Goal: Information Seeking & Learning: Learn about a topic

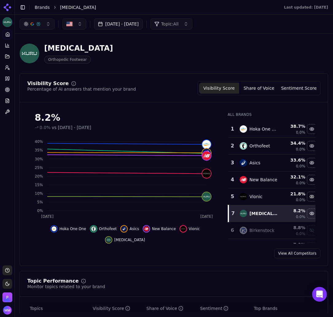
click at [253, 88] on button "Share of Voice" at bounding box center [259, 88] width 40 height 11
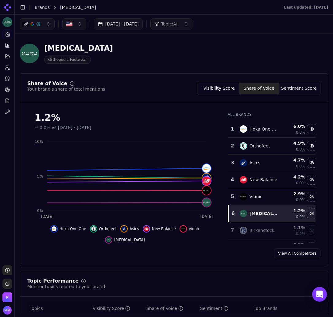
click at [298, 49] on div "[MEDICAL_DATA] Orthopedic Footwear" at bounding box center [174, 53] width 309 height 30
click at [264, 57] on div "[MEDICAL_DATA] Orthopedic Footwear" at bounding box center [157, 53] width 275 height 20
click at [225, 86] on button "Visibility Score" at bounding box center [219, 88] width 40 height 11
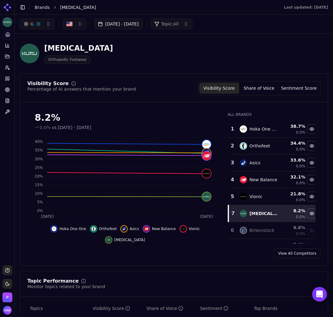
click at [252, 64] on div "[MEDICAL_DATA] Orthopedic Footwear" at bounding box center [174, 53] width 309 height 30
click at [306, 87] on button "Sentiment Score" at bounding box center [299, 88] width 40 height 11
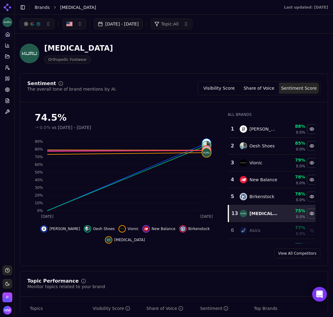
click at [280, 48] on div "[MEDICAL_DATA] Orthopedic Footwear" at bounding box center [157, 53] width 275 height 20
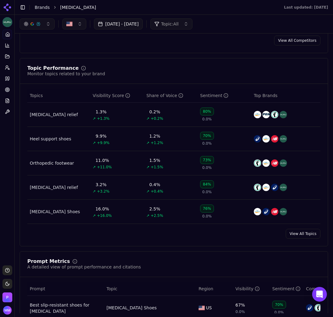
scroll to position [212, 0]
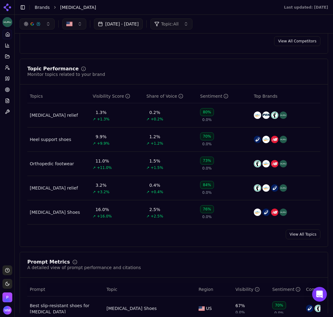
click at [282, 65] on div "Topic Performance Monitor topics related to your brand Topics Visibility Score …" at bounding box center [174, 153] width 309 height 188
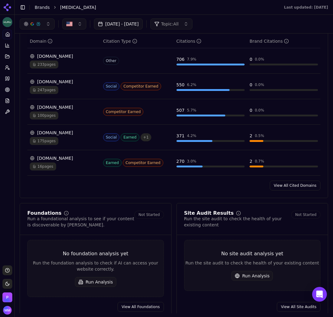
scroll to position [654, 0]
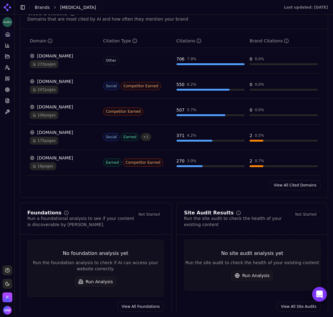
click at [276, 186] on link "View All Cited Domains" at bounding box center [295, 185] width 51 height 10
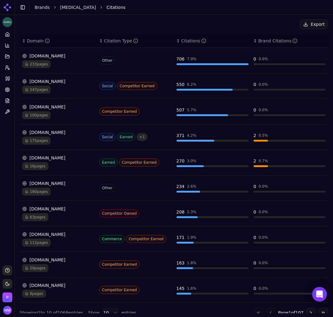
scroll to position [107, 0]
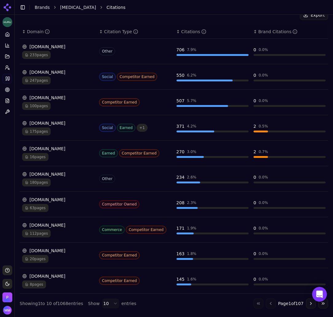
click at [266, 19] on div "Export" at bounding box center [174, 15] width 309 height 10
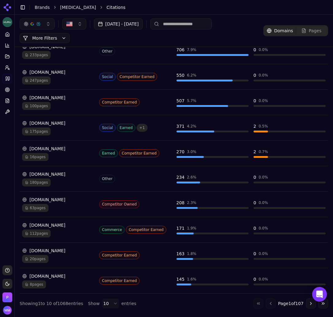
scroll to position [0, 0]
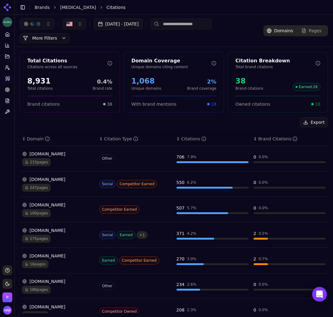
click at [245, 37] on div "[DATE] - [DATE] More More Filters" at bounding box center [142, 30] width 244 height 25
click at [309, 122] on button "Export" at bounding box center [314, 122] width 28 height 10
click at [60, 118] on div "Export" at bounding box center [174, 122] width 309 height 10
click at [6, 78] on icon at bounding box center [7, 78] width 5 height 5
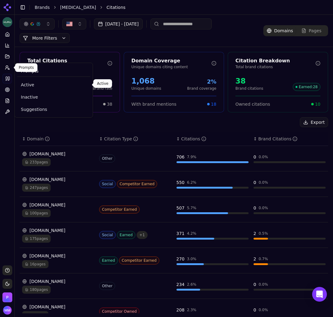
click at [26, 83] on span "Active" at bounding box center [54, 85] width 66 height 6
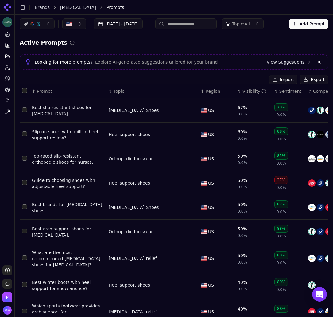
click at [311, 77] on button "Export" at bounding box center [314, 80] width 28 height 10
click at [99, 76] on div "Import Export" at bounding box center [174, 80] width 309 height 10
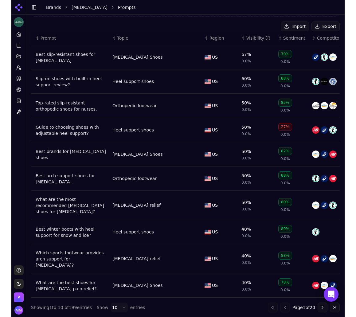
scroll to position [0, 9]
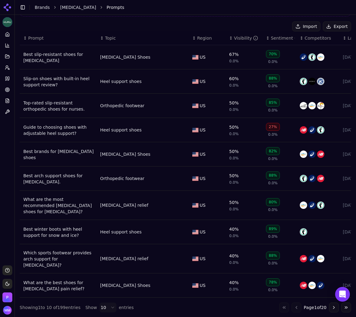
click at [279, 9] on li "Prompts" at bounding box center [223, 7] width 232 height 6
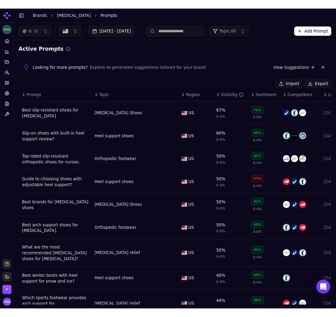
scroll to position [53, 0]
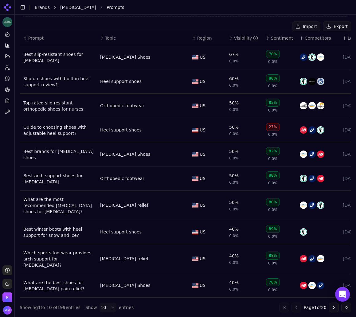
click at [8, 6] on icon at bounding box center [7, 7] width 10 height 10
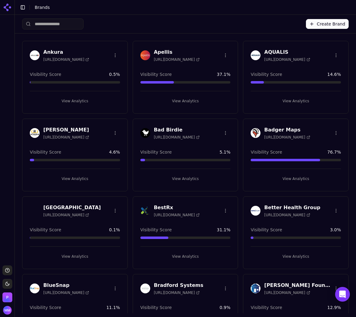
click at [51, 26] on input "search" at bounding box center [52, 23] width 61 height 11
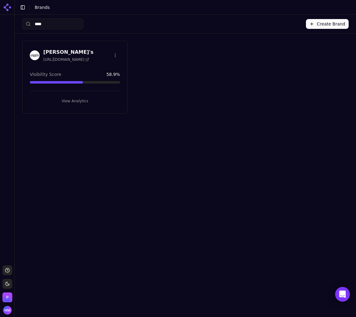
type input "****"
click at [78, 101] on button "View Analytics" at bounding box center [75, 101] width 90 height 10
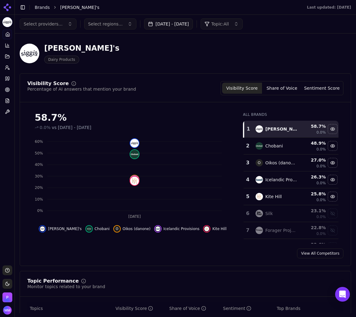
click at [170, 42] on div "[PERSON_NAME]'s Dairy Products" at bounding box center [185, 53] width 331 height 30
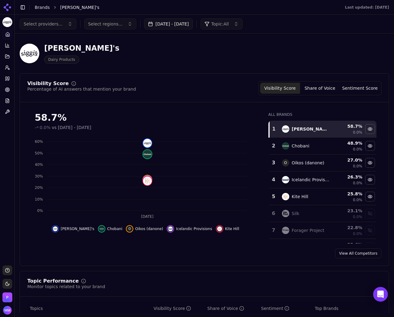
click at [162, 23] on button "[DATE] - [DATE]" at bounding box center [168, 23] width 49 height 11
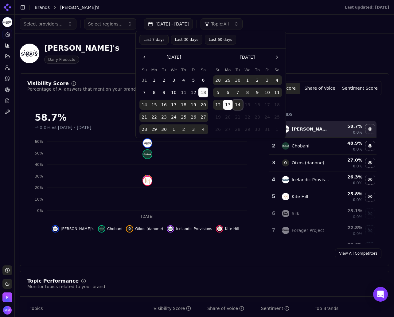
click at [237, 103] on button "14" at bounding box center [238, 105] width 10 height 10
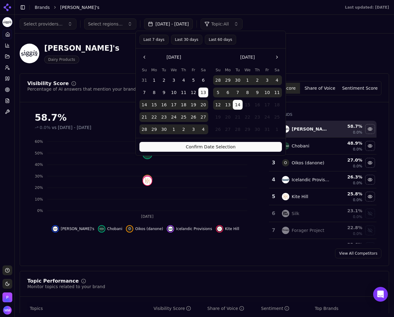
click at [185, 39] on button "Last 30 days" at bounding box center [186, 40] width 31 height 10
click at [209, 146] on button "Confirm Date Selection" at bounding box center [210, 147] width 142 height 10
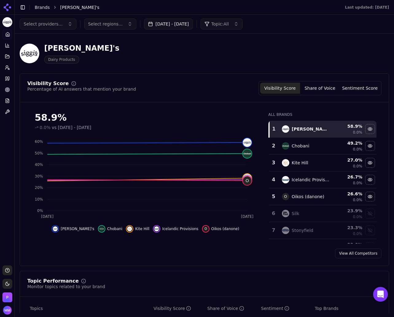
click at [353, 47] on div "[PERSON_NAME]'s Dairy Products" at bounding box center [204, 53] width 369 height 30
click at [328, 91] on button "Share of Voice" at bounding box center [320, 88] width 40 height 11
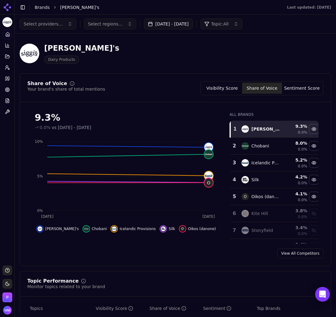
click at [294, 46] on div "[PERSON_NAME]'s Dairy Products" at bounding box center [157, 53] width 275 height 20
click at [223, 90] on button "Visibility Score" at bounding box center [222, 88] width 40 height 11
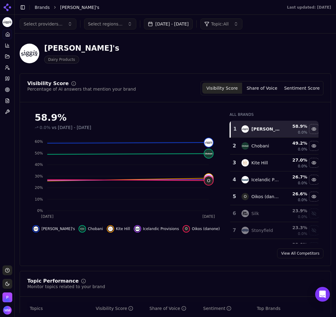
drag, startPoint x: 303, startPoint y: 58, endPoint x: 299, endPoint y: 71, distance: 13.2
click at [303, 58] on div "[PERSON_NAME]'s Dairy Products" at bounding box center [176, 53] width 312 height 30
click at [298, 85] on button "Sentiment Score" at bounding box center [302, 88] width 40 height 11
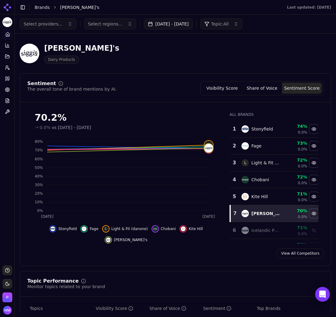
click at [294, 49] on div "[PERSON_NAME]'s Dairy Products" at bounding box center [157, 53] width 275 height 20
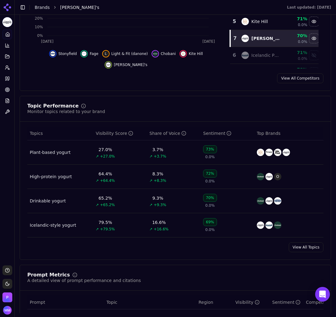
scroll to position [187, 0]
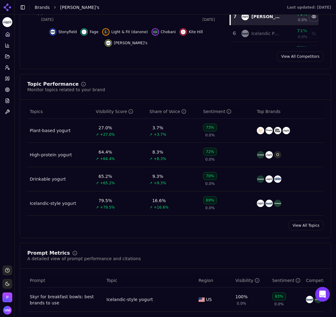
click at [319, 82] on div "Topic Performance Monitor topics related to your brand" at bounding box center [175, 91] width 311 height 18
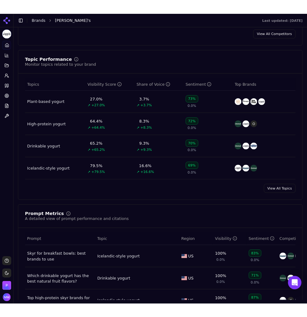
scroll to position [233, 0]
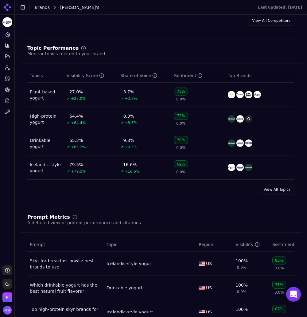
click at [5, 78] on icon at bounding box center [7, 78] width 5 height 5
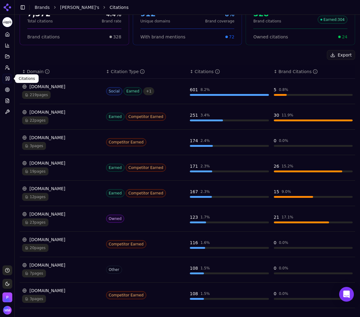
scroll to position [73, 0]
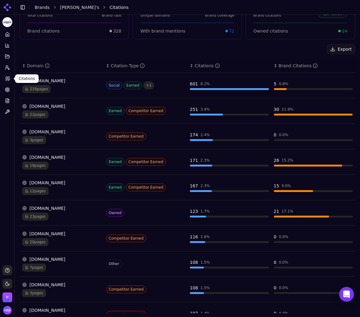
click at [330, 49] on button "Export" at bounding box center [341, 49] width 28 height 10
click at [137, 49] on div "Export" at bounding box center [188, 49] width 336 height 10
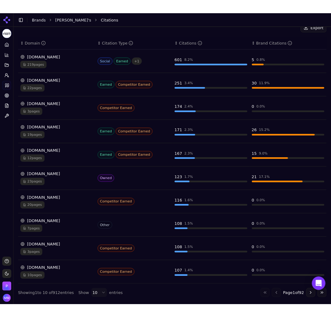
scroll to position [107, 0]
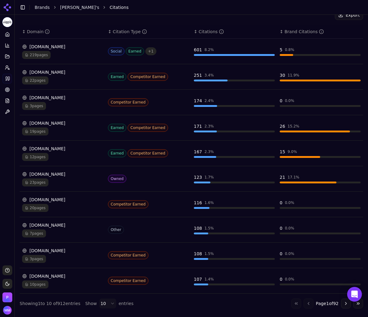
drag, startPoint x: 0, startPoint y: 209, endPoint x: 334, endPoint y: 43, distance: 373.5
click at [334, 43] on td "5 0.8 %" at bounding box center [321, 51] width 86 height 25
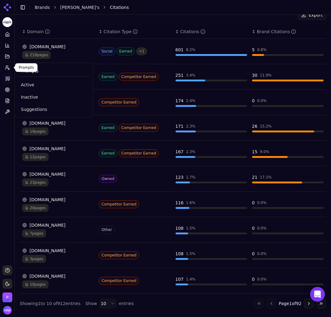
click at [9, 69] on icon at bounding box center [7, 67] width 5 height 5
click at [29, 86] on span "Active" at bounding box center [54, 85] width 66 height 6
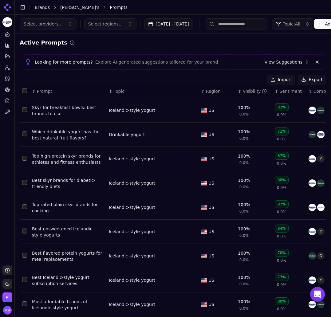
click at [314, 79] on button "Export" at bounding box center [312, 80] width 28 height 10
click at [283, 44] on div "Active Prompts" at bounding box center [173, 42] width 306 height 9
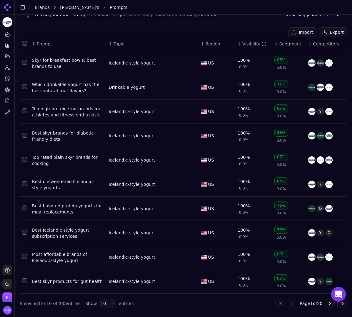
scroll to position [53, 0]
